Goal: Task Accomplishment & Management: Manage account settings

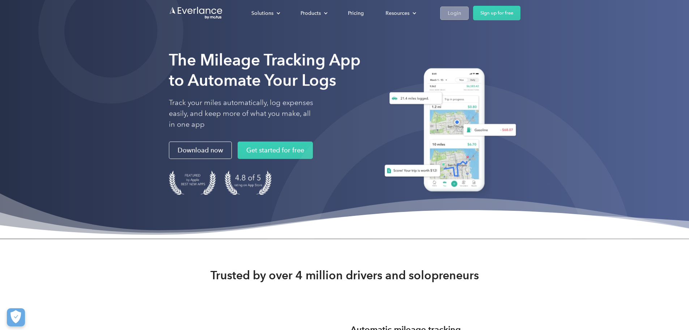
click at [469, 13] on link "Login" at bounding box center [454, 13] width 29 height 13
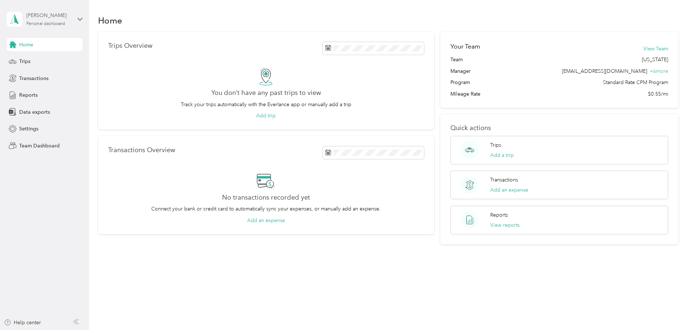
click at [36, 26] on div "Personal dashboard" at bounding box center [45, 24] width 39 height 4
click at [45, 62] on div "Team dashboard Personal dashboard Log out" at bounding box center [83, 74] width 142 height 46
click at [47, 20] on div "Hannah Smith Personal dashboard" at bounding box center [48, 19] width 45 height 14
click at [51, 59] on div "Team dashboard" at bounding box center [32, 56] width 39 height 8
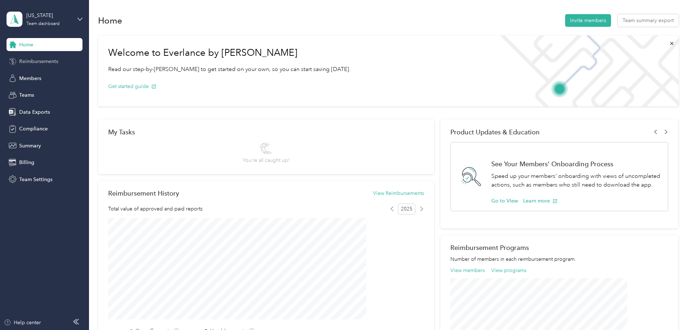
click at [49, 59] on span "Reimbursements" at bounding box center [38, 62] width 39 height 8
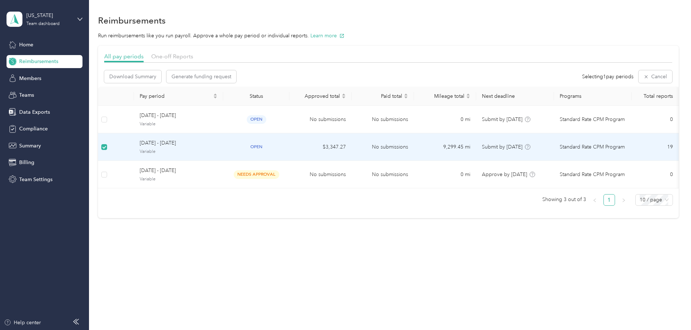
click at [191, 146] on span "September 16 - 30, 2025" at bounding box center [179, 143] width 78 height 8
click at [266, 145] on span "open" at bounding box center [257, 147] width 20 height 8
click at [266, 148] on span "open" at bounding box center [257, 147] width 20 height 8
click at [266, 145] on span "open" at bounding box center [257, 148] width 20 height 8
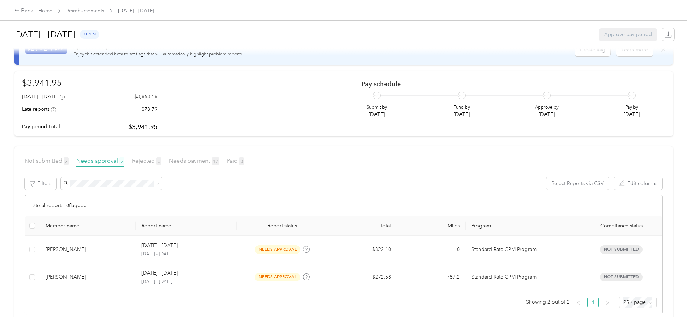
scroll to position [36, 0]
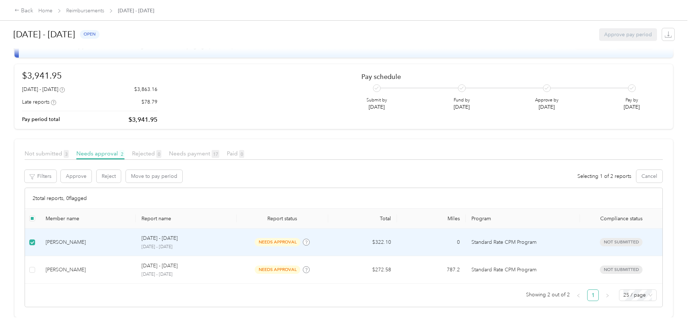
click at [118, 238] on div "Redonna Branton" at bounding box center [88, 242] width 85 height 8
click at [122, 238] on div "Redonna Branton" at bounding box center [88, 242] width 85 height 8
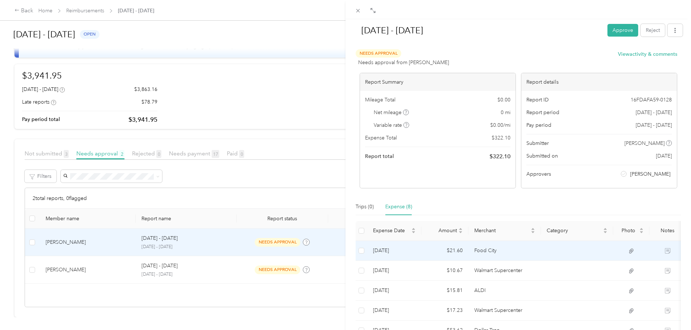
click at [630, 254] on td at bounding box center [631, 251] width 36 height 20
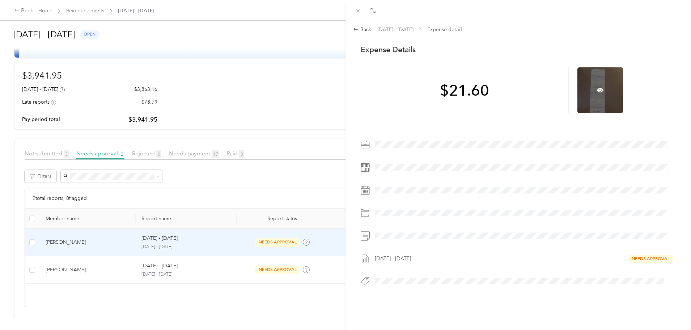
click at [591, 67] on div at bounding box center [600, 90] width 46 height 46
click at [597, 89] on icon at bounding box center [600, 90] width 7 height 7
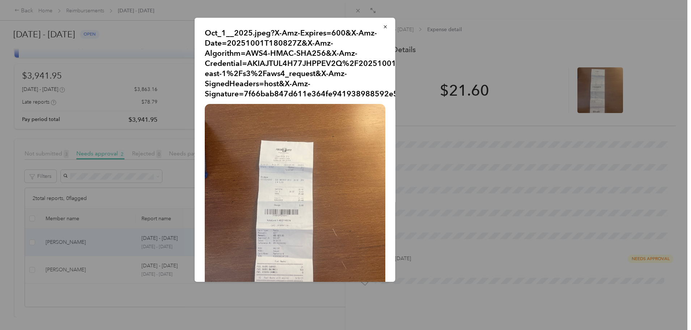
click at [515, 175] on div "Oct_1__2025.jpeg?X-Amz-Expires=600&X-Amz-Date=20251001T180827Z&X-Amz-Algorithm=…" at bounding box center [446, 151] width 201 height 266
click at [378, 24] on button "button" at bounding box center [385, 26] width 15 height 13
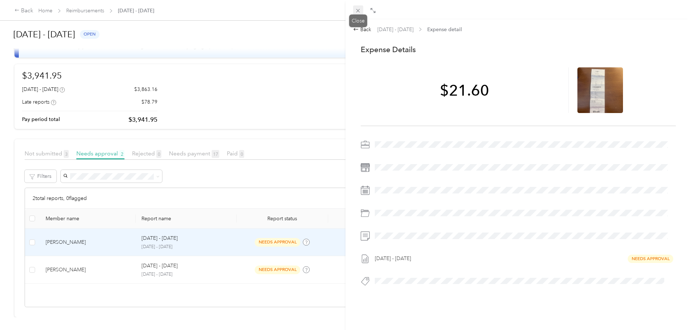
click at [358, 13] on icon at bounding box center [358, 11] width 6 height 6
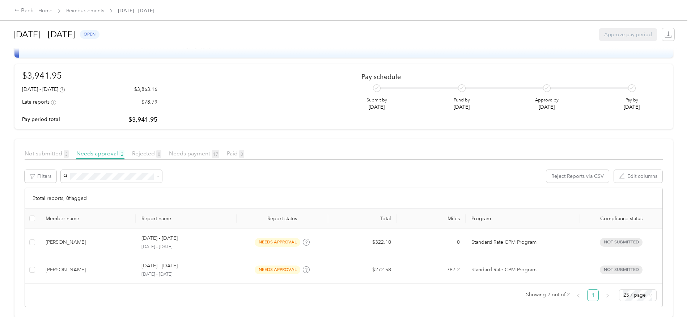
drag, startPoint x: 358, startPoint y: 13, endPoint x: 673, endPoint y: 175, distance: 354.4
click at [673, 175] on div "Back Home Reimbursements September 16 - 30, 2025 September 16 - 30, 2025 open A…" at bounding box center [343, 165] width 687 height 330
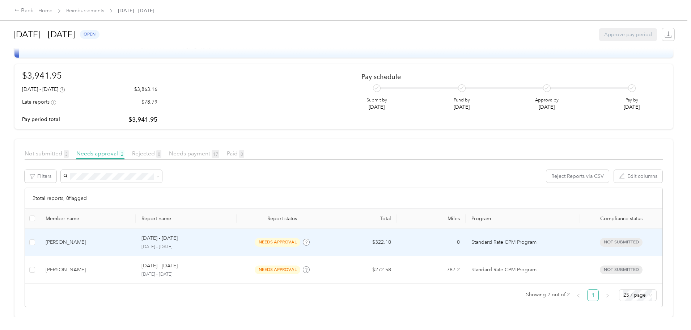
click at [178, 234] on p "Sep 16 - 30, 2025" at bounding box center [159, 238] width 36 height 8
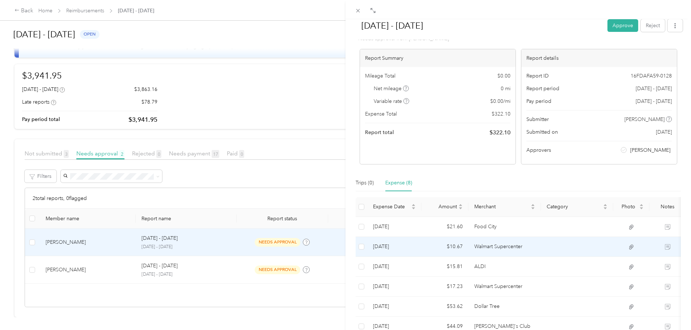
scroll to position [36, 0]
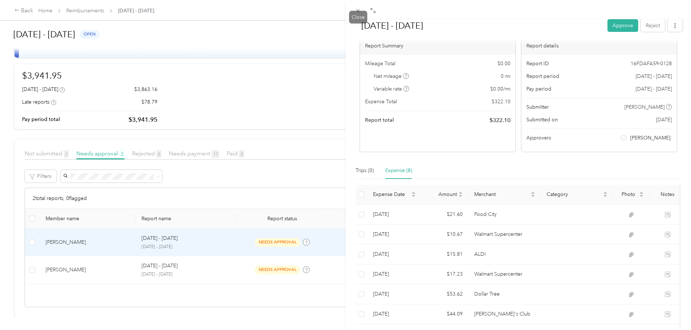
click at [379, 6] on div at bounding box center [519, 9] width 346 height 19
click at [372, 11] on icon at bounding box center [373, 11] width 6 height 6
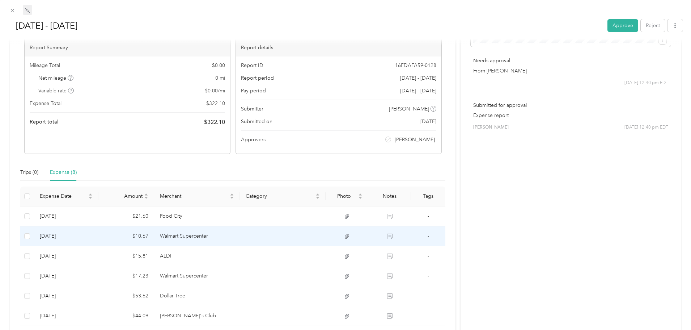
scroll to position [32, 0]
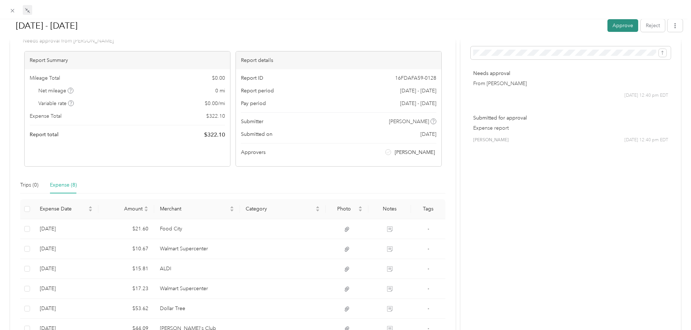
click at [620, 29] on button "Approve" at bounding box center [622, 25] width 31 height 13
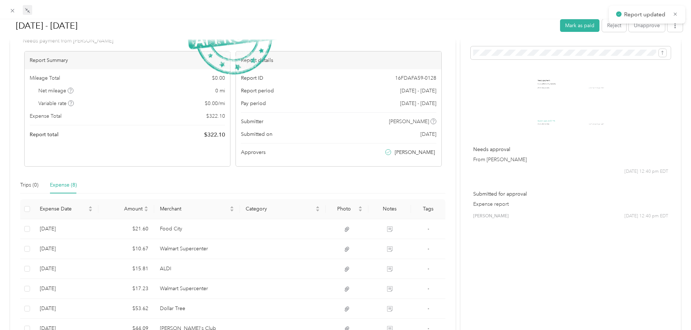
scroll to position [9, 0]
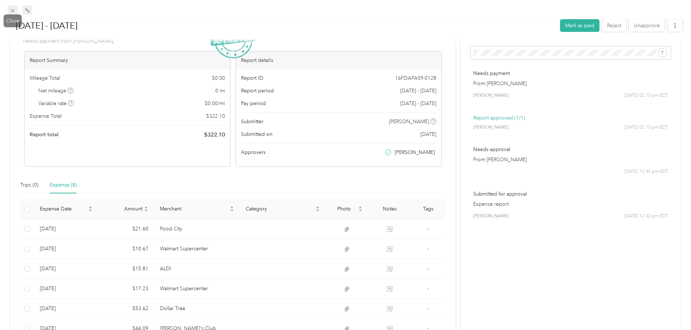
click at [15, 11] on icon at bounding box center [12, 11] width 6 height 6
